Goal: Task Accomplishment & Management: Use online tool/utility

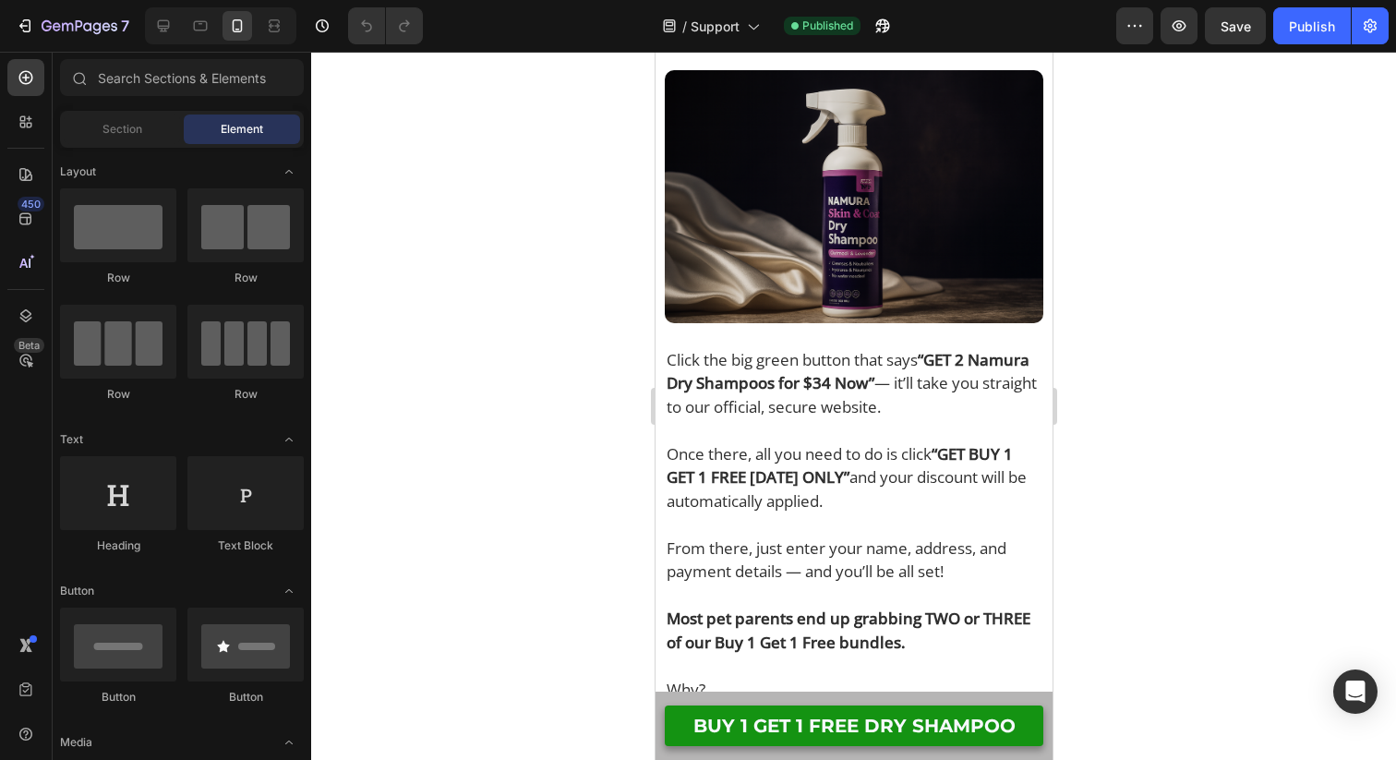
scroll to position [19162, 0]
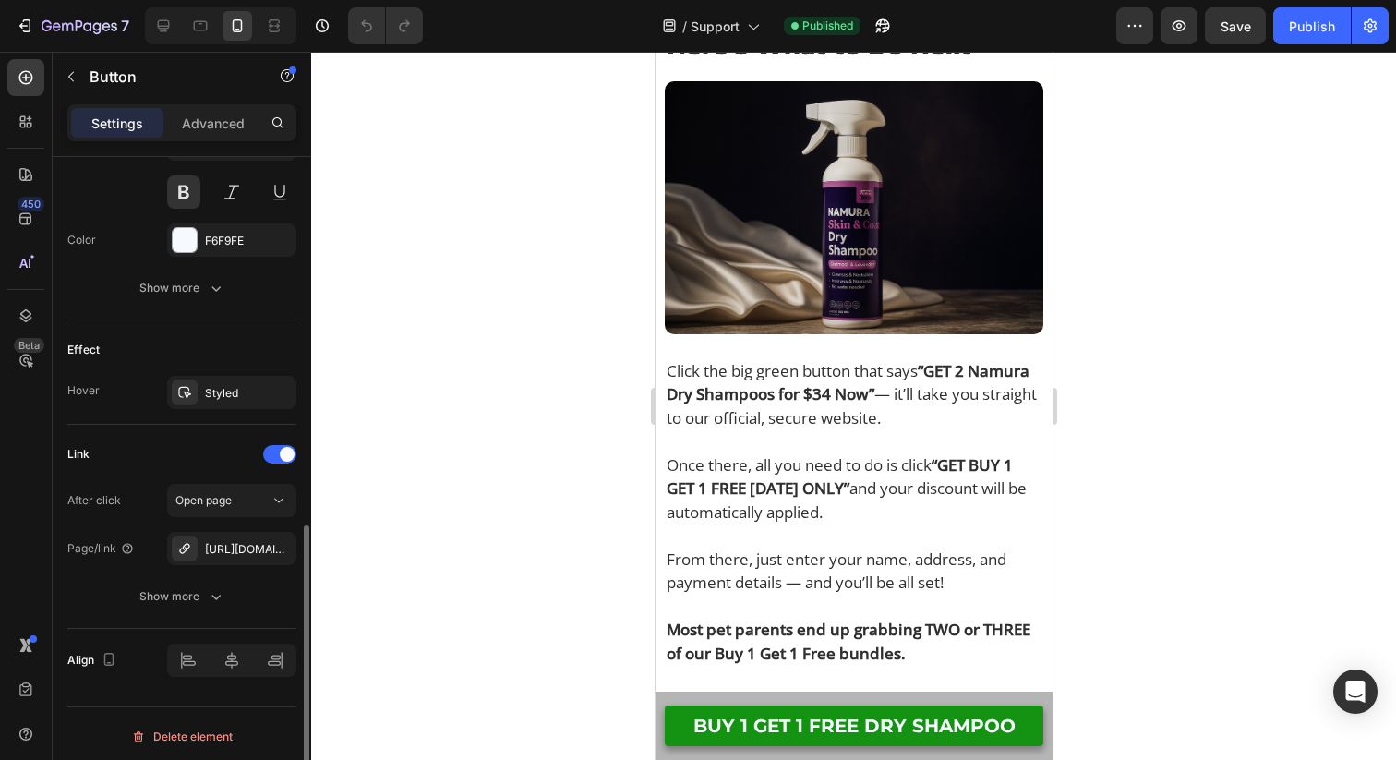
scroll to position [813, 0]
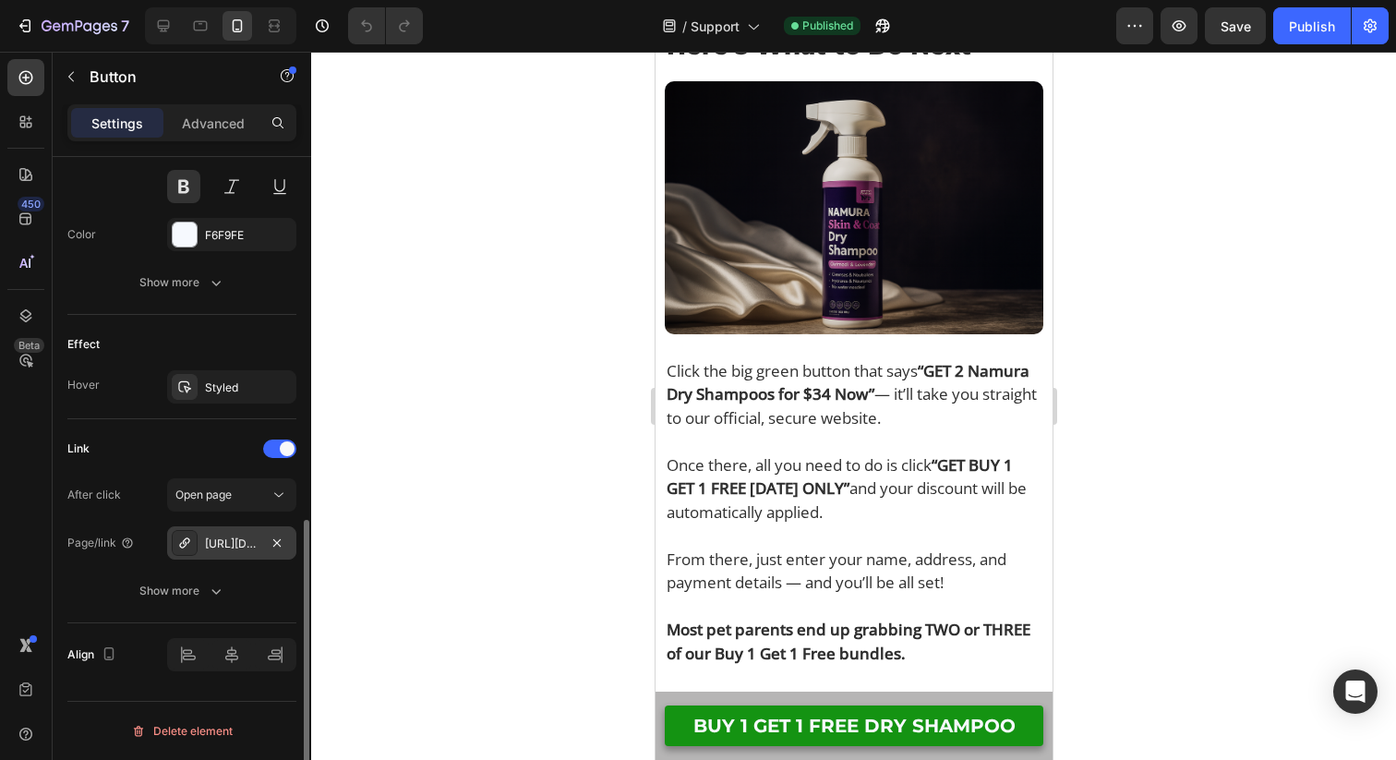
click at [263, 544] on div "[URL][DOMAIN_NAME]" at bounding box center [231, 542] width 129 height 33
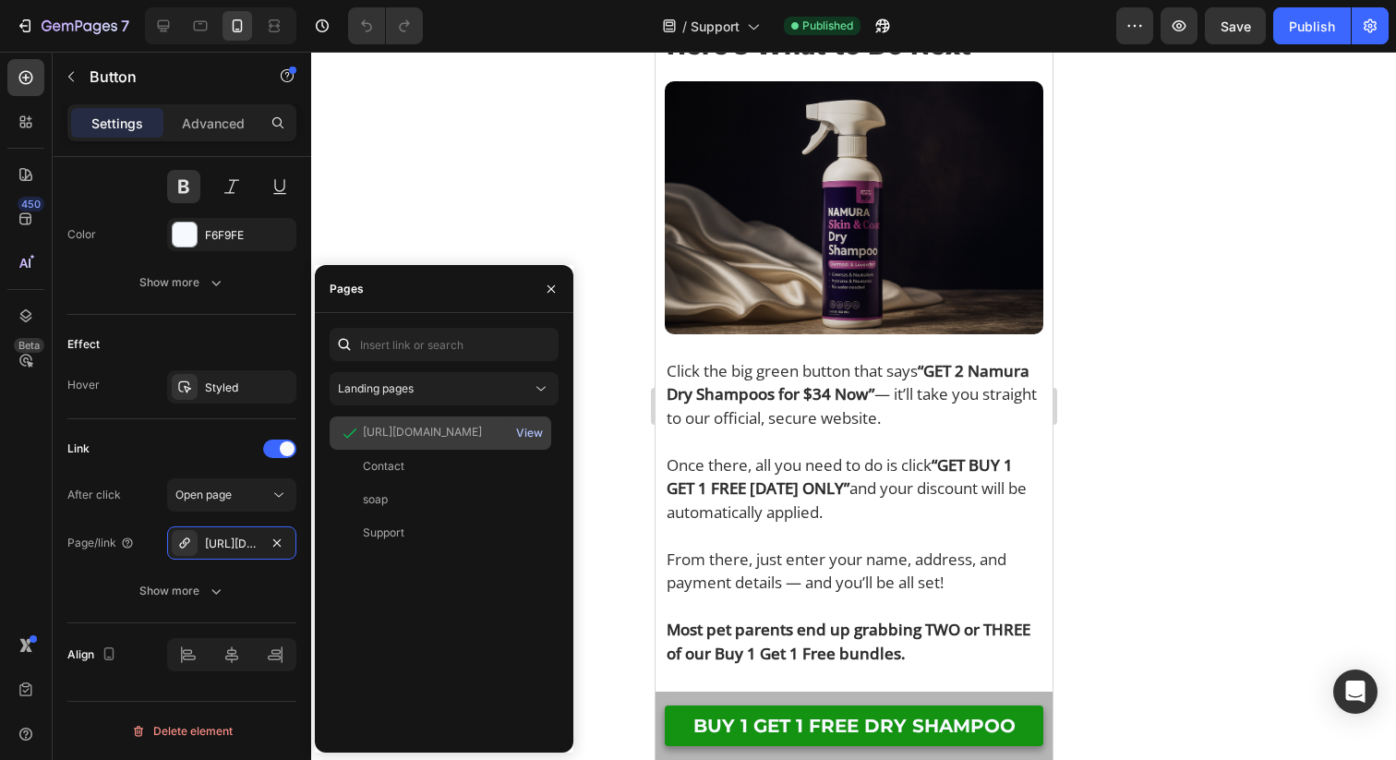
click at [534, 434] on div "View" at bounding box center [529, 433] width 27 height 17
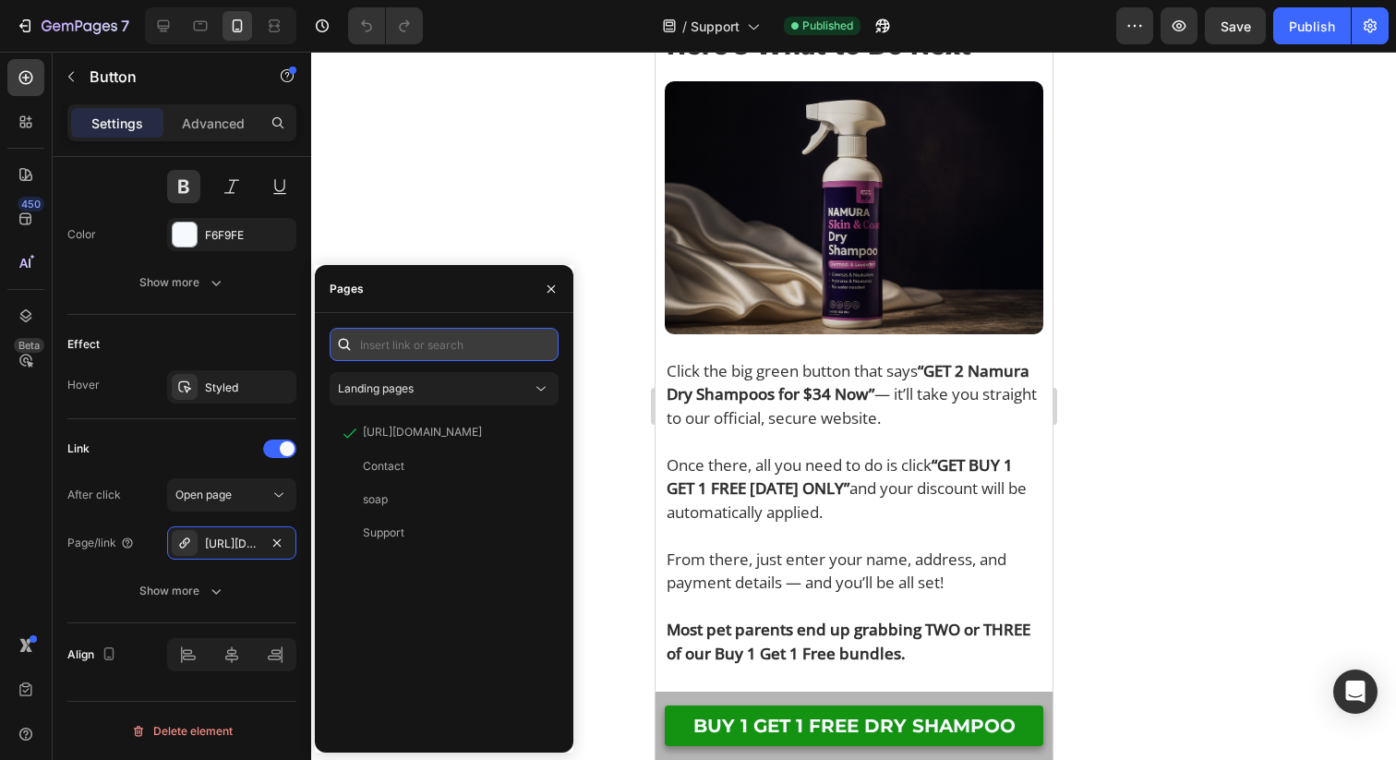
click at [426, 353] on input "text" at bounding box center [444, 344] width 229 height 33
paste input "[URL][DOMAIN_NAME]"
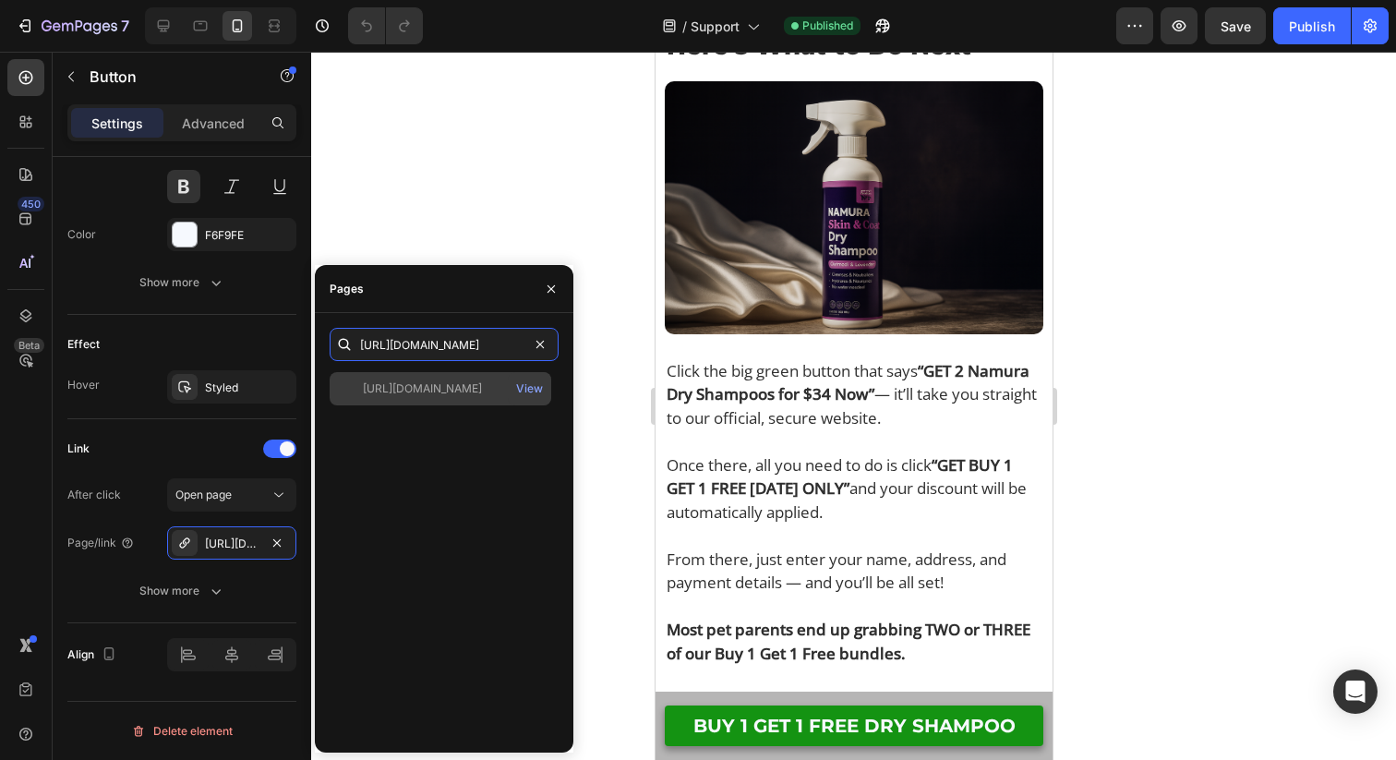
type input "[URL][DOMAIN_NAME]"
click at [455, 372] on div "[URL][DOMAIN_NAME] View" at bounding box center [441, 388] width 222 height 33
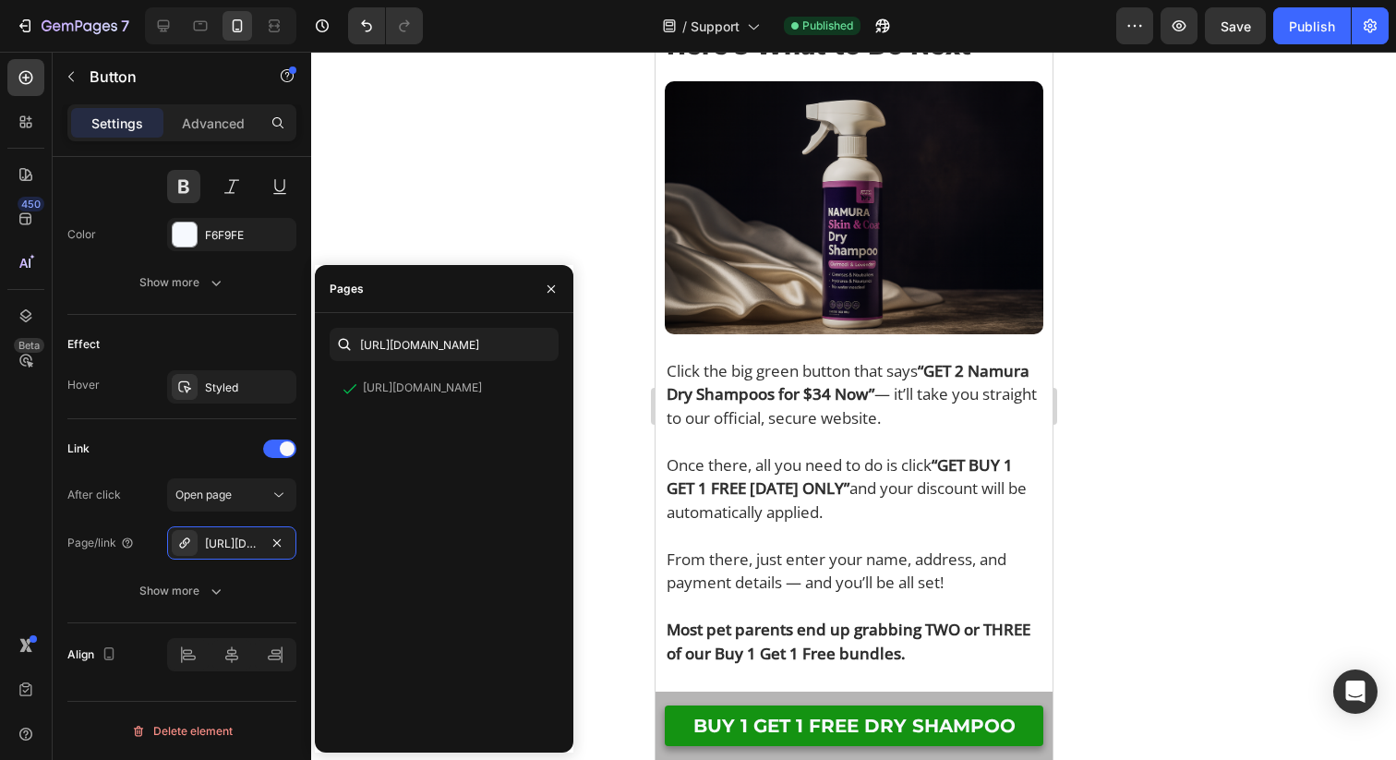
click at [531, 204] on div at bounding box center [853, 406] width 1085 height 708
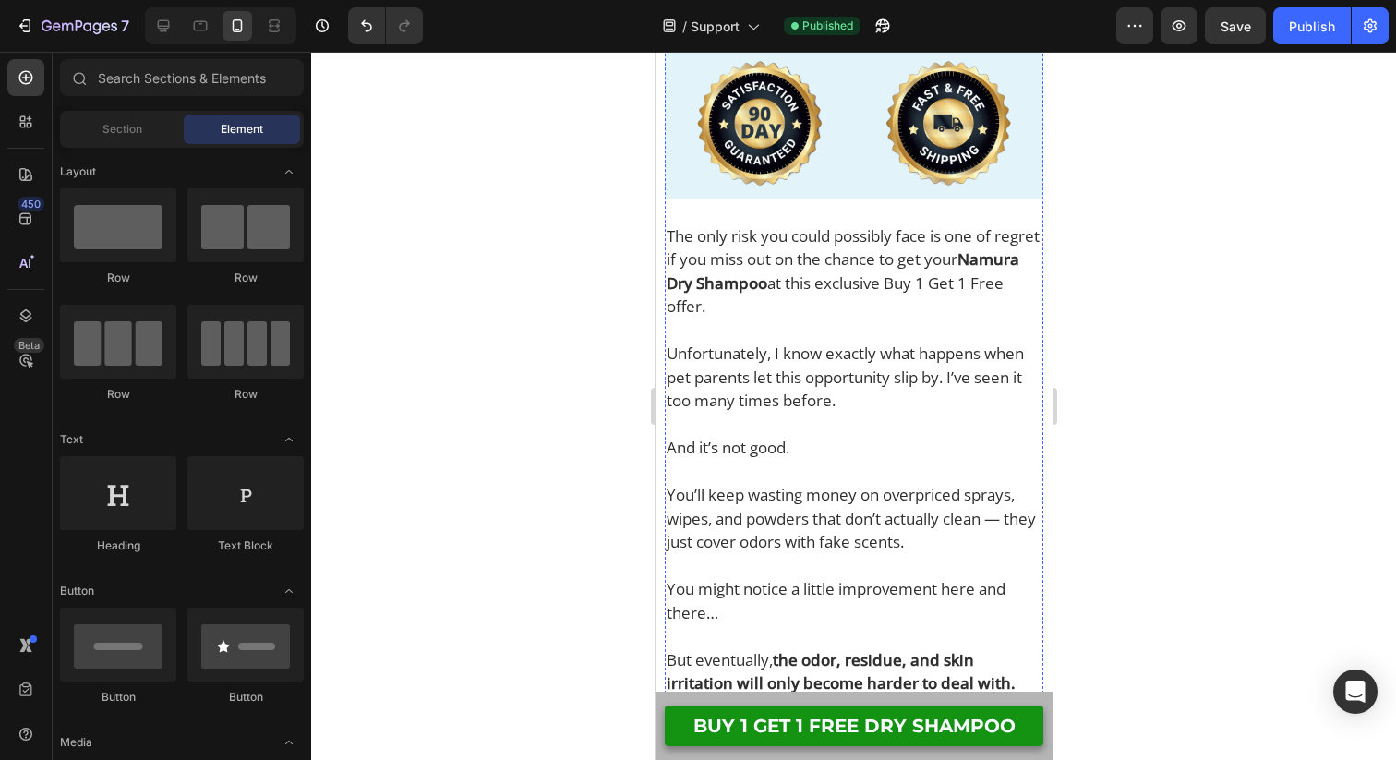
scroll to position [20537, 0]
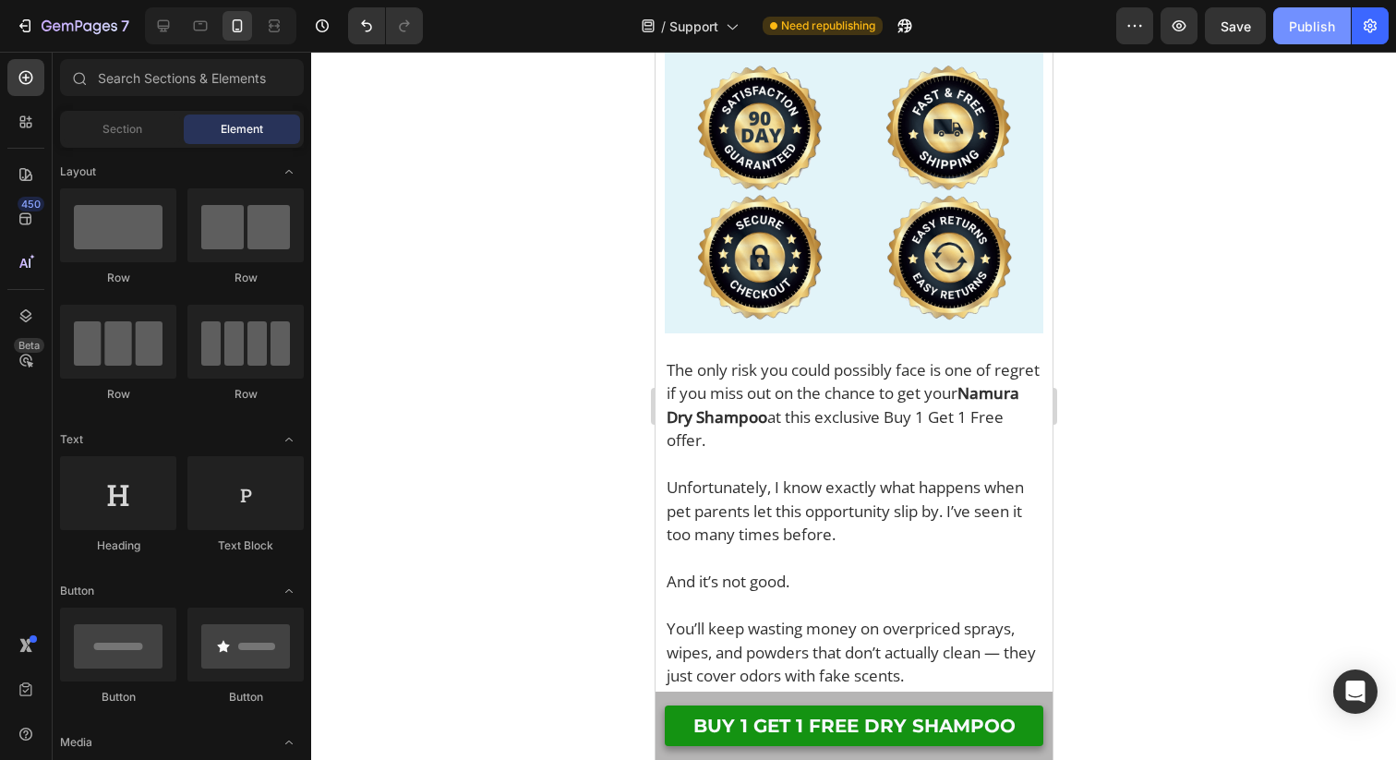
click at [1319, 37] on button "Publish" at bounding box center [1312, 25] width 78 height 37
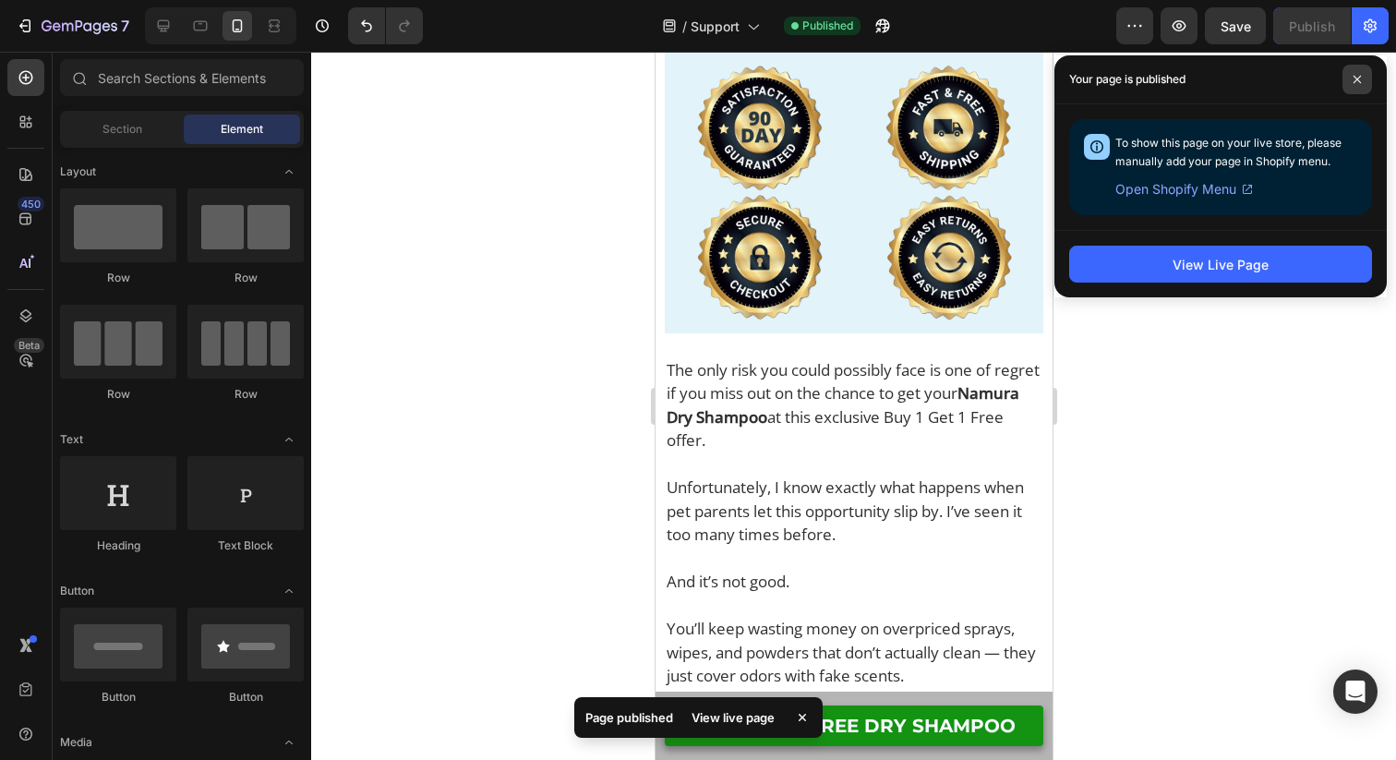
click at [1358, 76] on icon at bounding box center [1357, 79] width 9 height 9
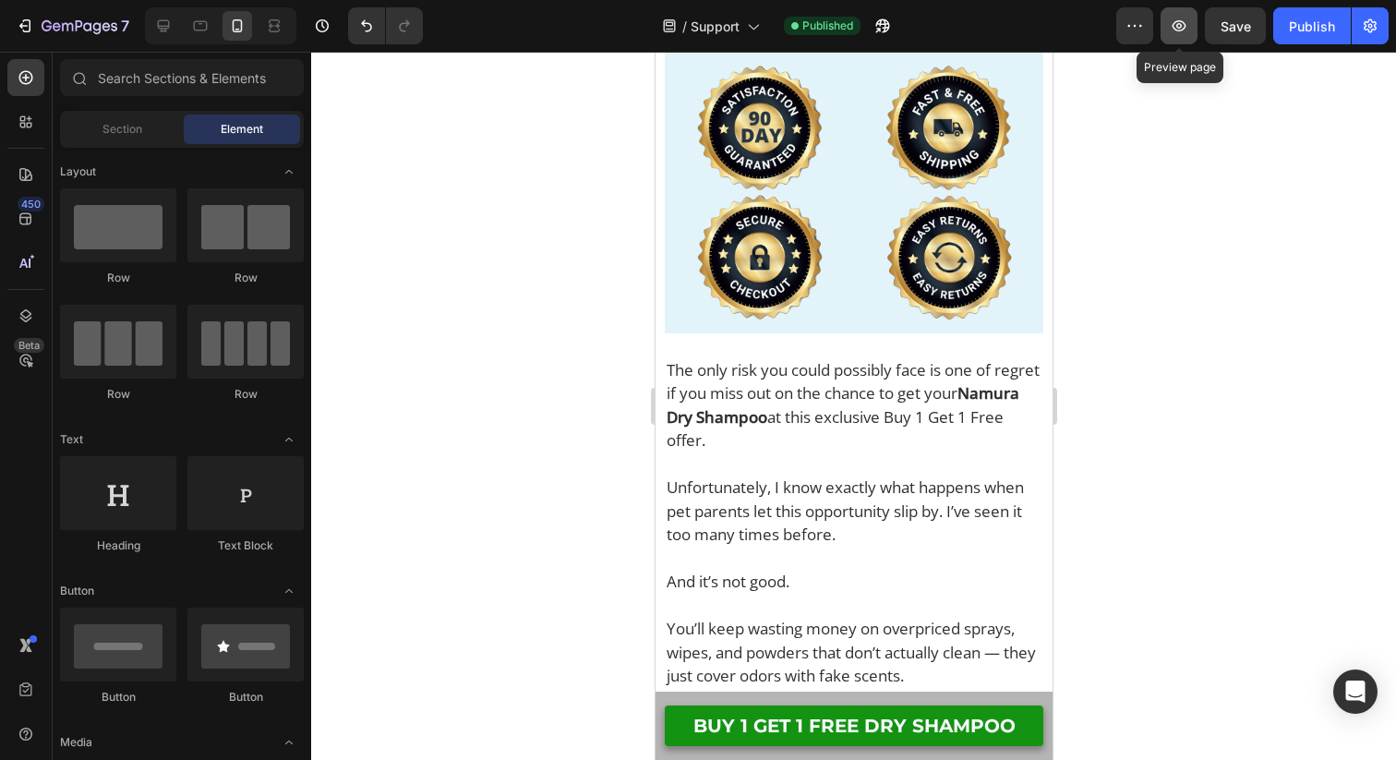
click at [1185, 32] on icon "button" at bounding box center [1179, 26] width 18 height 18
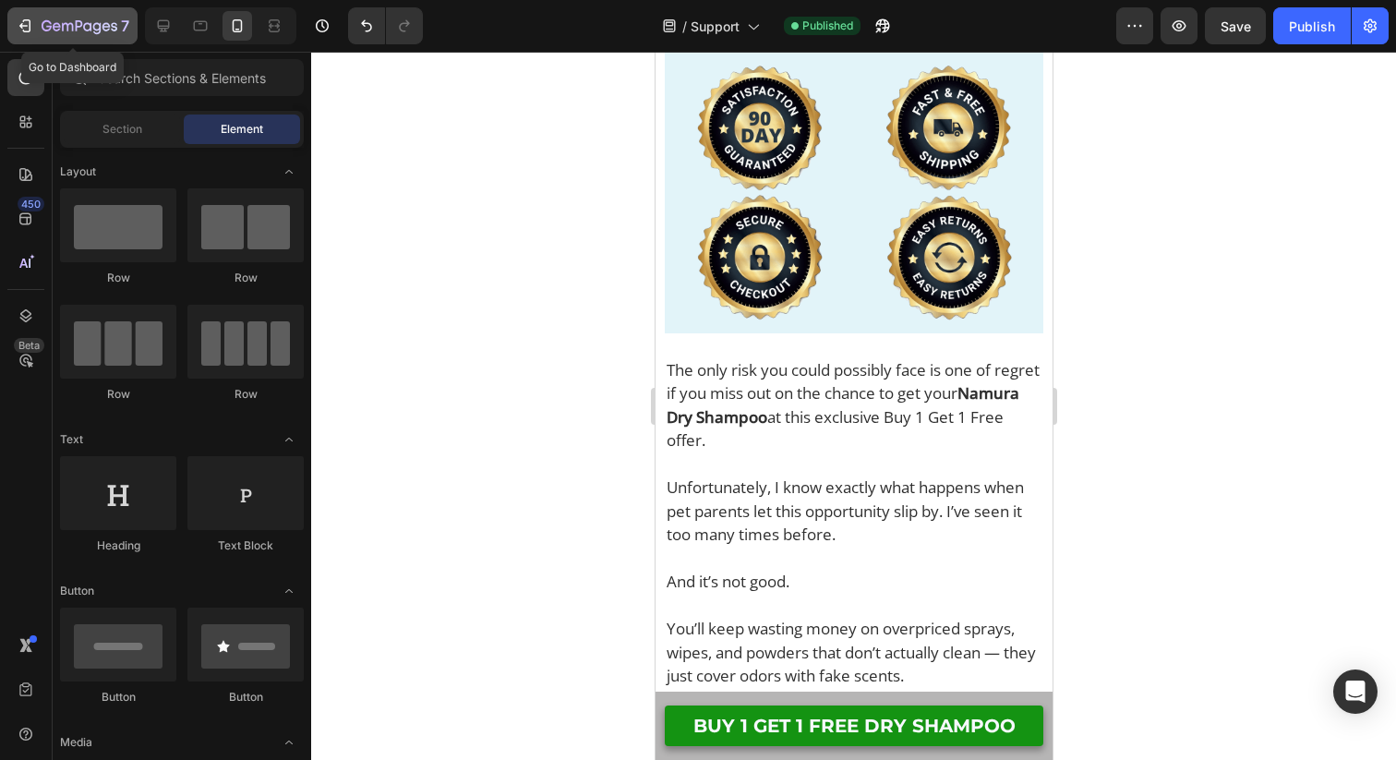
click at [88, 18] on div "7" at bounding box center [86, 26] width 88 height 22
